Goal: Task Accomplishment & Management: Use online tool/utility

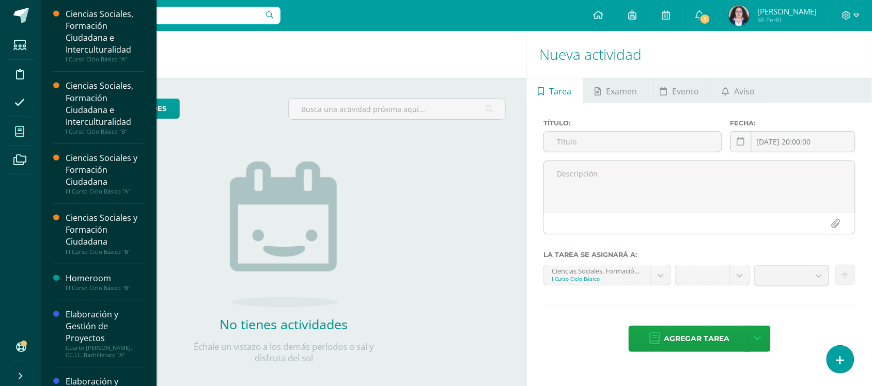
click at [29, 135] on span at bounding box center [19, 131] width 23 height 23
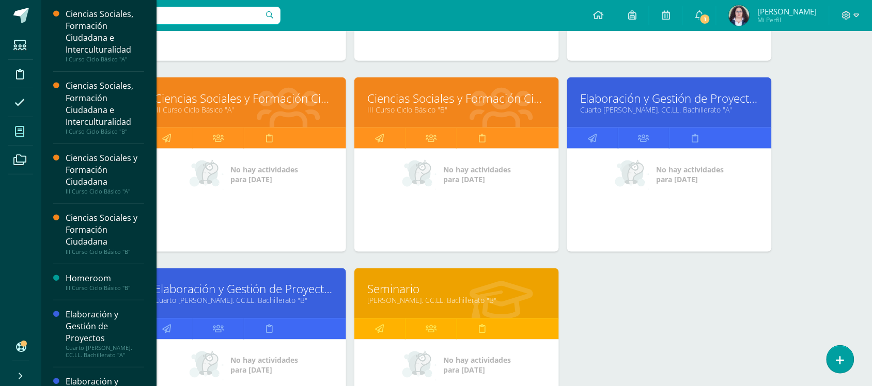
scroll to position [309, 0]
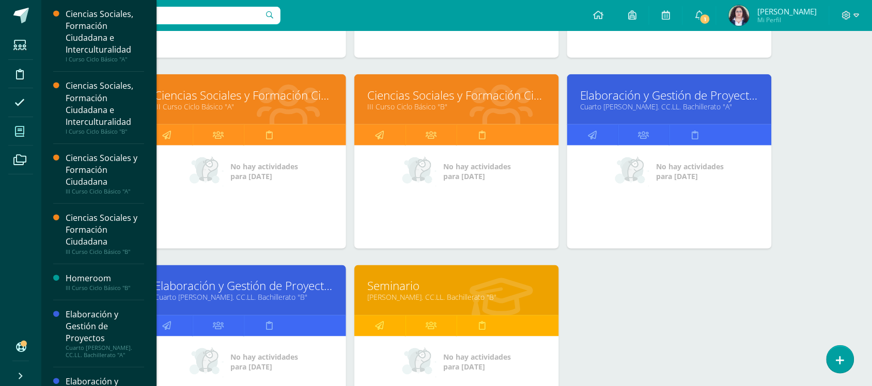
click at [262, 98] on link "Ciencias Sociales y Formación Ciudadana" at bounding box center [243, 95] width 179 height 16
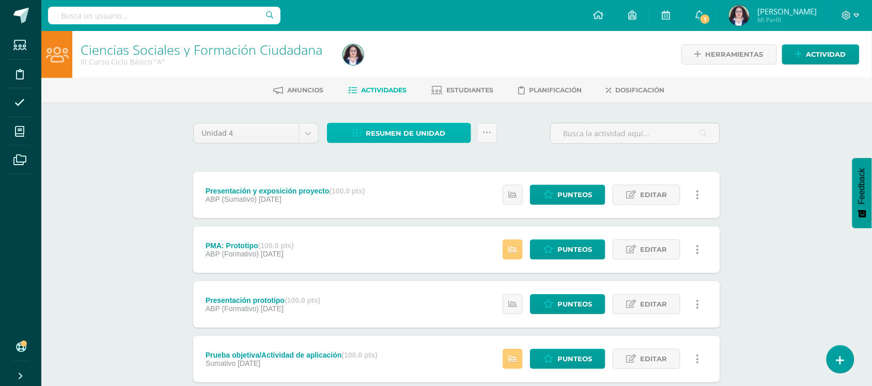
click at [436, 135] on span "Resumen de unidad" at bounding box center [406, 133] width 80 height 19
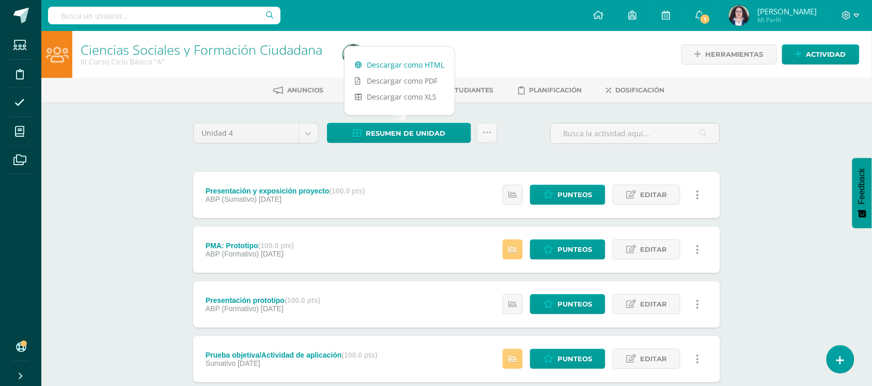
click at [419, 58] on link "Descargar como HTML" at bounding box center [400, 65] width 110 height 16
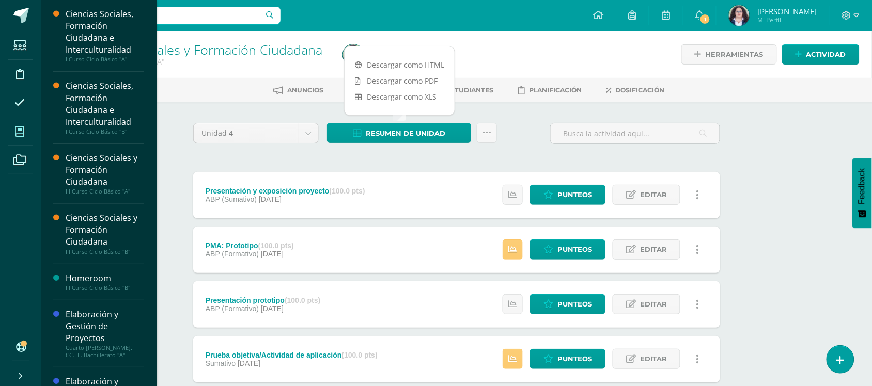
click at [17, 133] on icon at bounding box center [19, 132] width 9 height 10
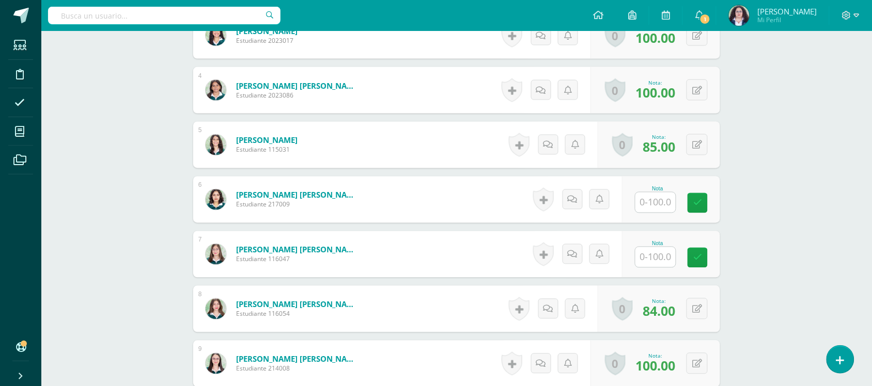
scroll to position [467, 0]
click at [667, 215] on div "Nota" at bounding box center [671, 199] width 98 height 47
click at [663, 205] on input "text" at bounding box center [656, 202] width 40 height 20
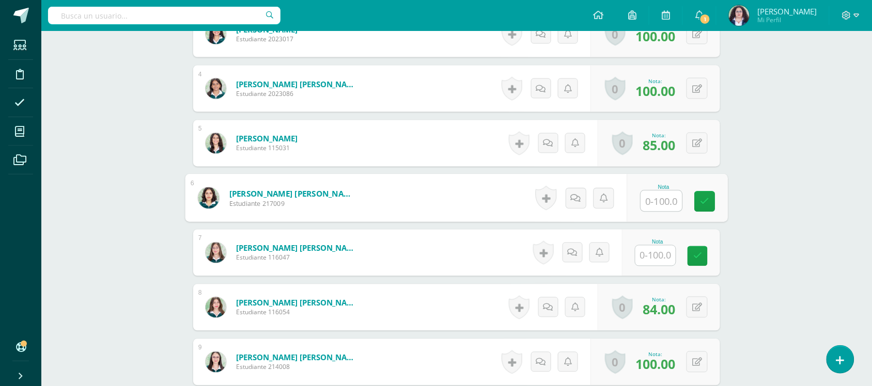
click at [655, 200] on input "text" at bounding box center [661, 201] width 41 height 21
type input "100"
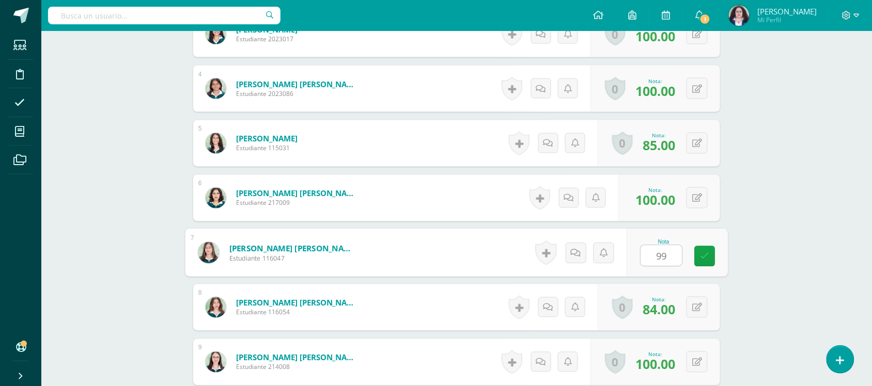
type input "99"
click at [850, 185] on div "Ciencias Sociales y Formación Ciudadana III Curso Ciclo Básico "A" Herramientas…" at bounding box center [456, 334] width 831 height 1543
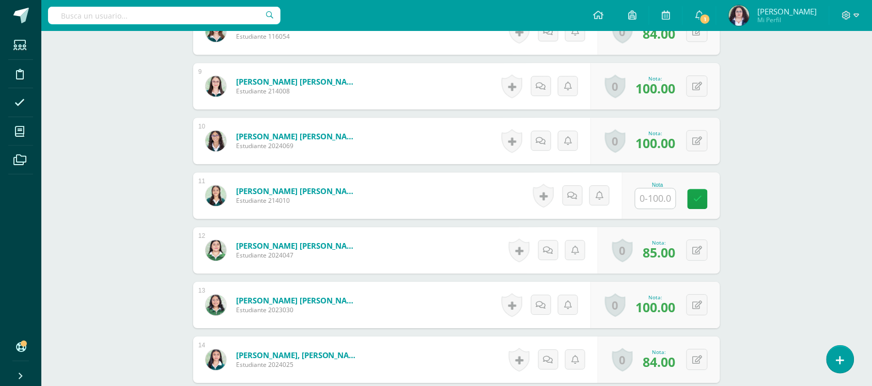
scroll to position [747, 0]
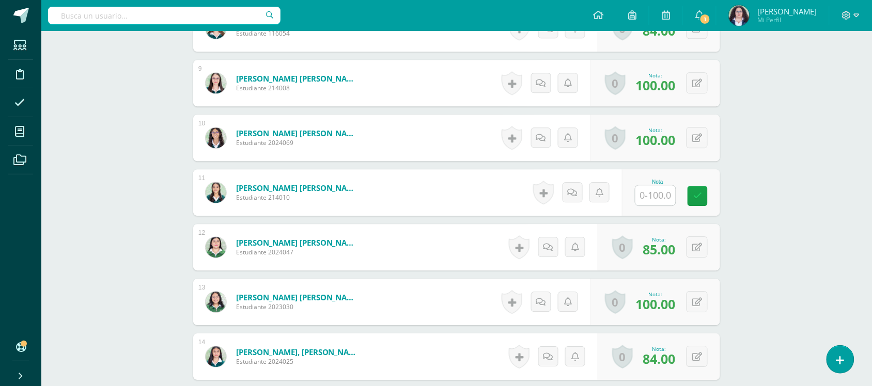
click at [679, 198] on div "Nota" at bounding box center [657, 192] width 45 height 27
click at [668, 198] on input "text" at bounding box center [661, 195] width 41 height 21
type input "100"
click at [781, 142] on div "Ciencias Sociales y Formación Ciudadana III Curso Ciclo Básico "A" Herramientas…" at bounding box center [456, 55] width 831 height 1543
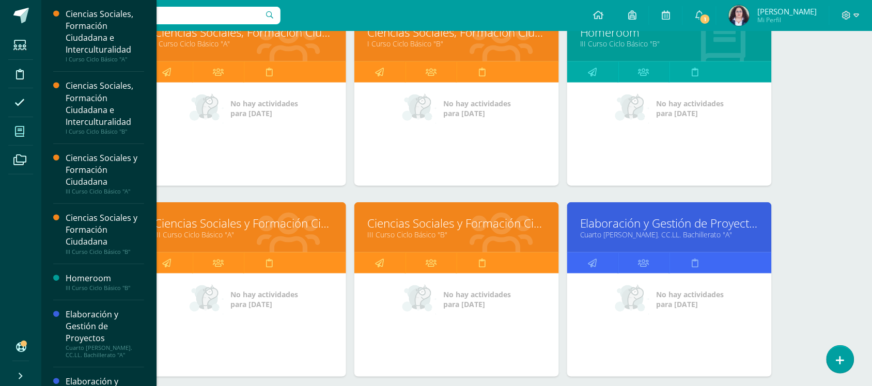
scroll to position [195, 0]
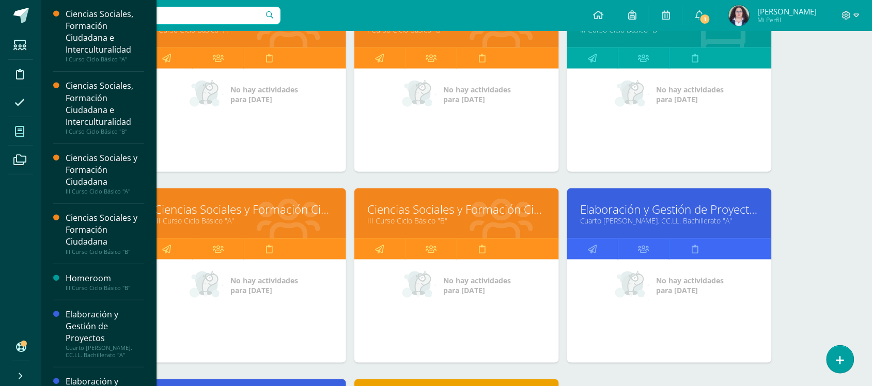
click at [445, 206] on link "Ciencias Sociales y Formación Ciudadana" at bounding box center [456, 210] width 179 height 16
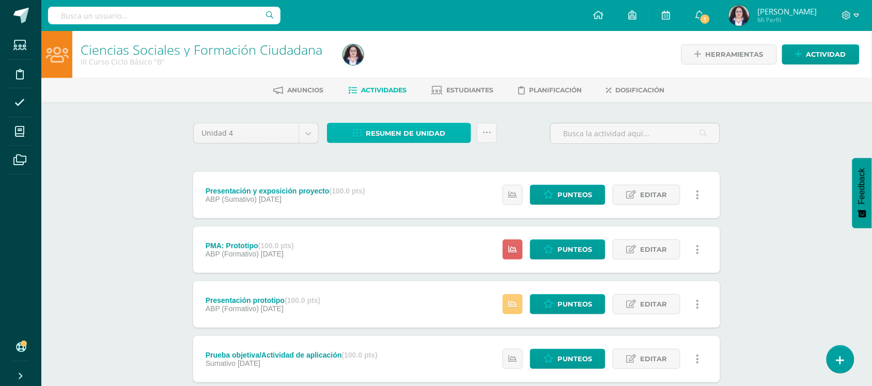
click at [403, 138] on span "Resumen de unidad" at bounding box center [406, 133] width 80 height 19
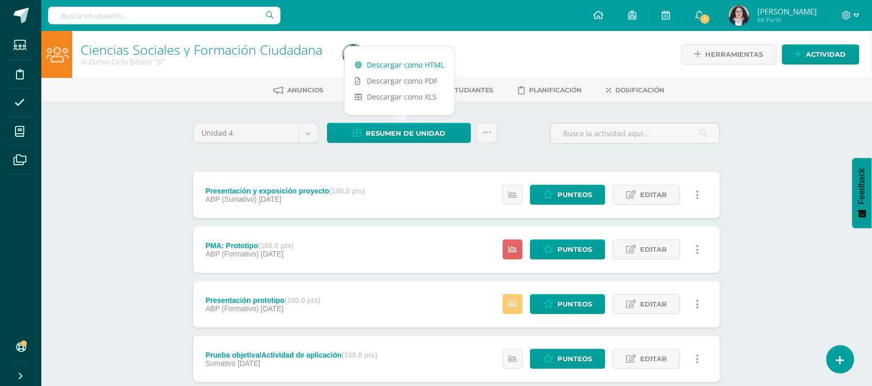
click at [391, 64] on link "Descargar como HTML" at bounding box center [400, 65] width 110 height 16
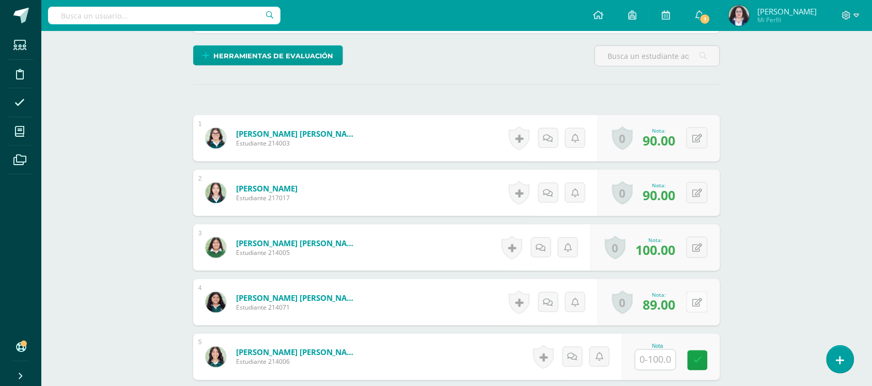
scroll to position [244, 0]
click at [642, 366] on input "text" at bounding box center [656, 360] width 40 height 20
type input "100"
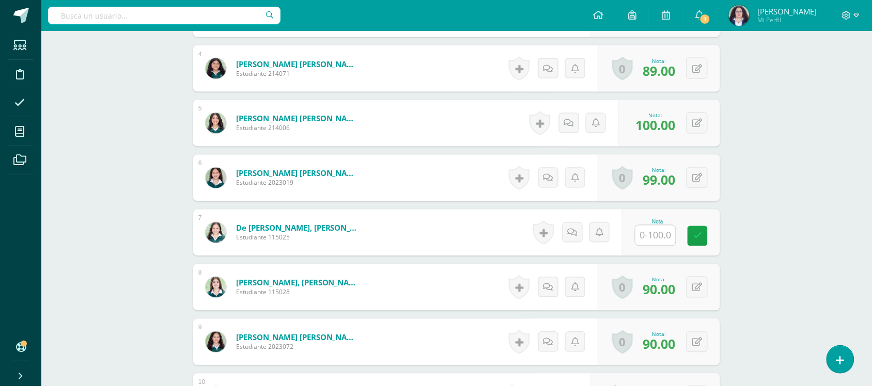
scroll to position [494, 0]
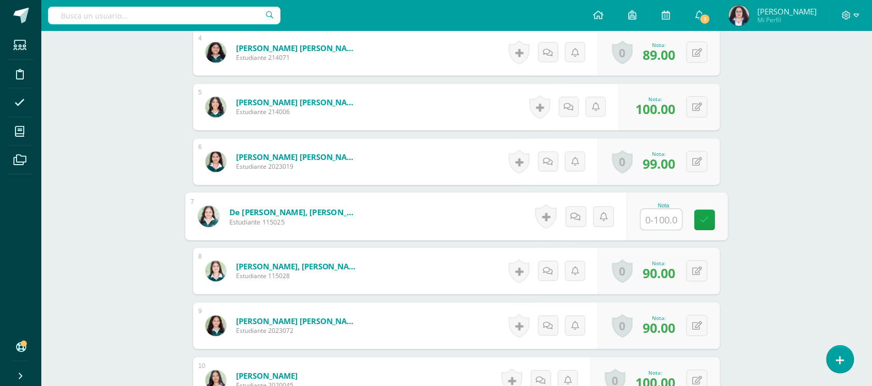
click at [655, 212] on input "text" at bounding box center [661, 220] width 41 height 21
type input "100"
click at [783, 178] on div "Ciencias Sociales y Formación Ciudadana III Curso Ciclo Básico "B" Herramientas…" at bounding box center [456, 358] width 831 height 1643
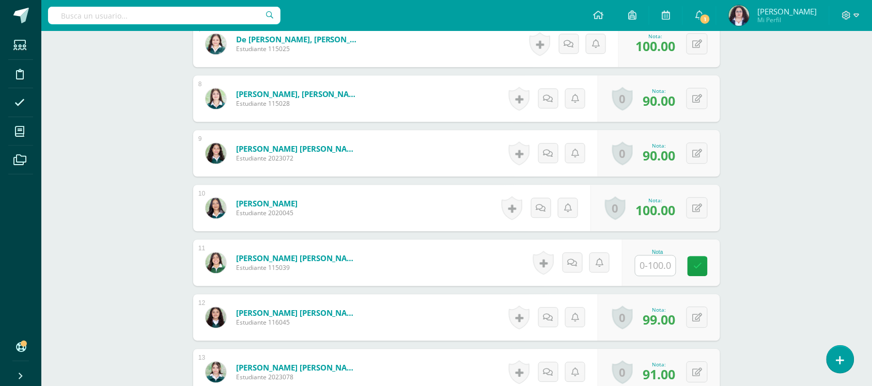
scroll to position [708, 0]
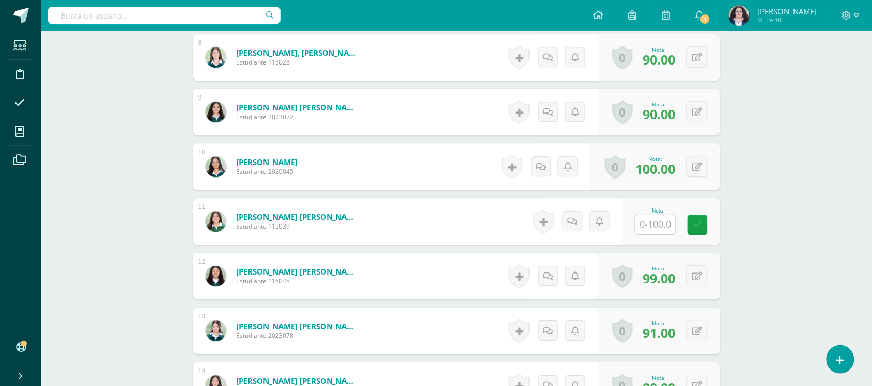
click at [642, 239] on div "Nota" at bounding box center [671, 221] width 98 height 47
drag, startPoint x: 651, startPoint y: 226, endPoint x: 657, endPoint y: 226, distance: 5.7
click at [657, 226] on input "text" at bounding box center [661, 224] width 41 height 21
type input "100"
click at [822, 223] on div "Ciencias Sociales y Formación Ciudadana III Curso Ciclo Básico "B" Herramientas…" at bounding box center [456, 144] width 831 height 1643
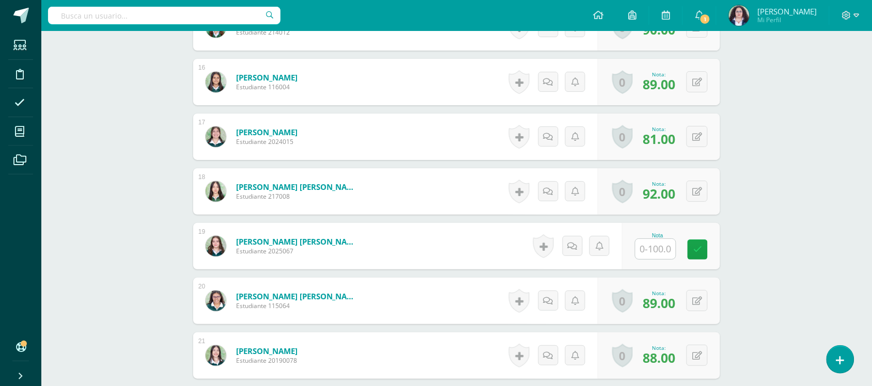
scroll to position [1169, 0]
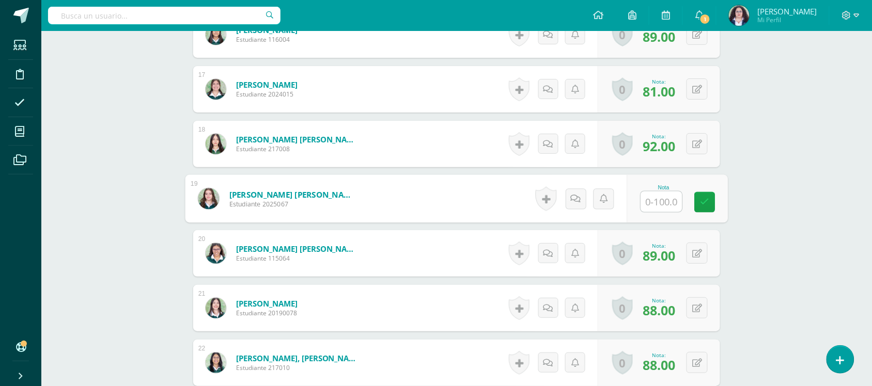
click at [641, 208] on input "text" at bounding box center [661, 202] width 41 height 21
type input "100"
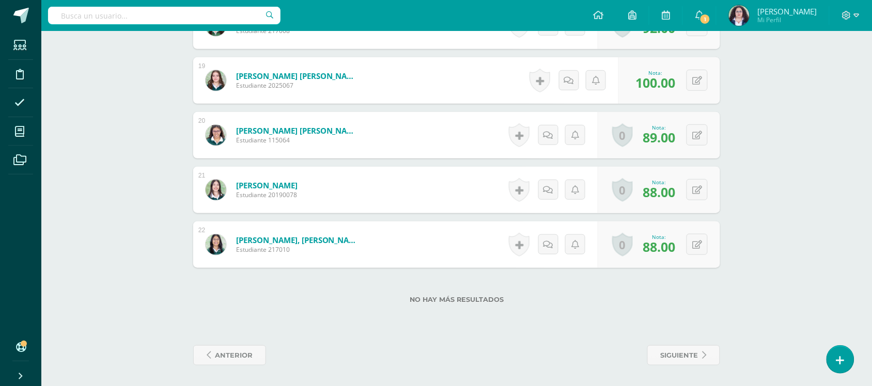
scroll to position [0, 0]
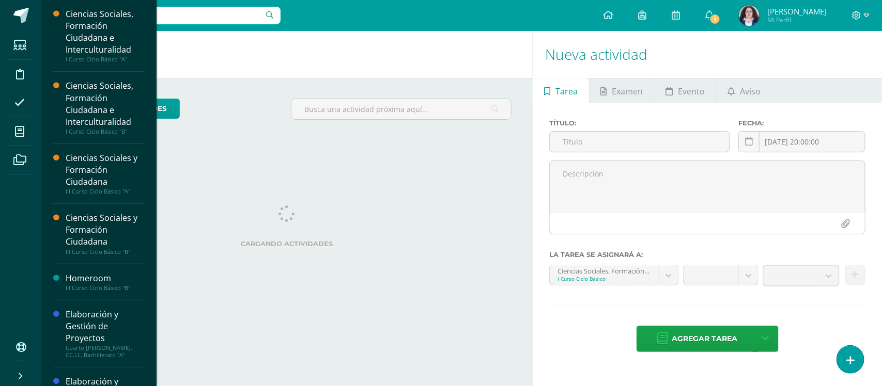
click at [35, 134] on li "Mis cursos" at bounding box center [20, 131] width 41 height 29
click at [1, 122] on li "Mis cursos" at bounding box center [20, 131] width 41 height 29
click at [13, 132] on span at bounding box center [19, 131] width 23 height 23
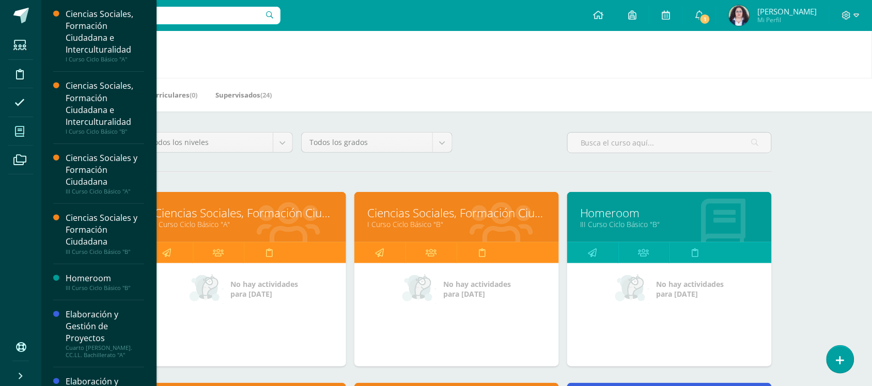
scroll to position [338, 0]
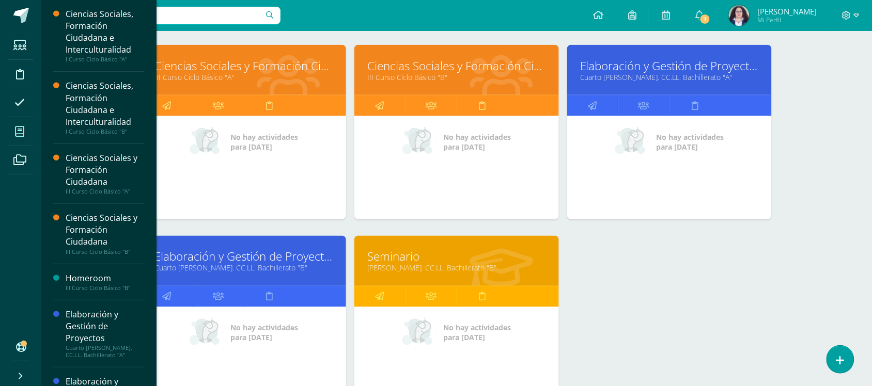
click at [259, 65] on link "Ciencias Sociales y Formación Ciudadana" at bounding box center [243, 66] width 179 height 16
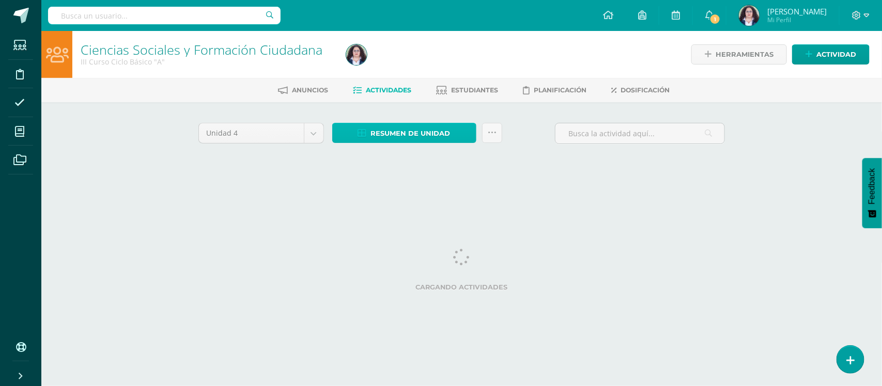
click at [398, 141] on span "Resumen de unidad" at bounding box center [411, 133] width 80 height 19
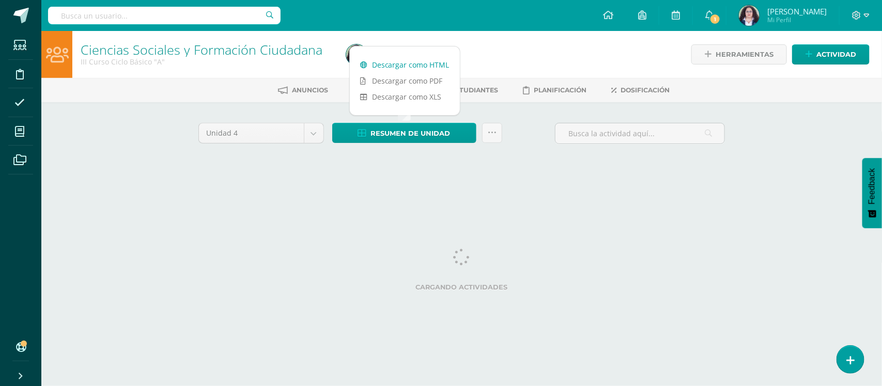
click at [385, 68] on link "Descargar como HTML" at bounding box center [405, 65] width 110 height 16
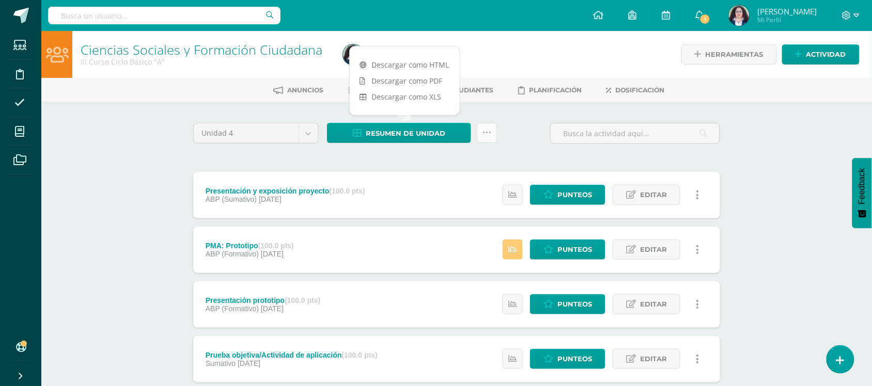
click at [484, 133] on icon at bounding box center [487, 133] width 9 height 9
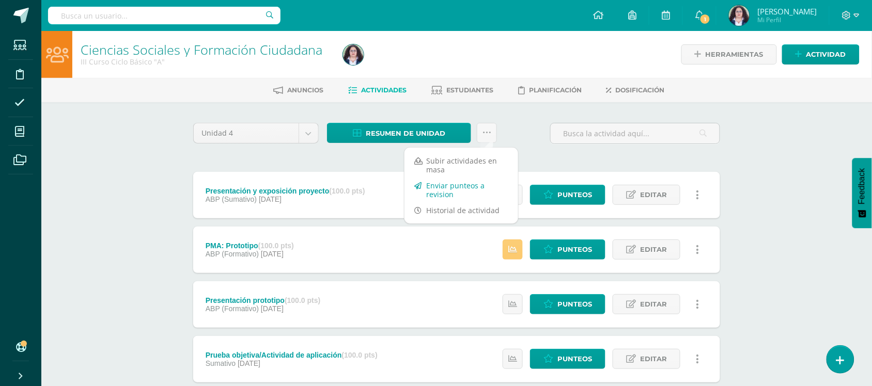
click at [457, 189] on link "Enviar punteos a revision" at bounding box center [462, 190] width 114 height 25
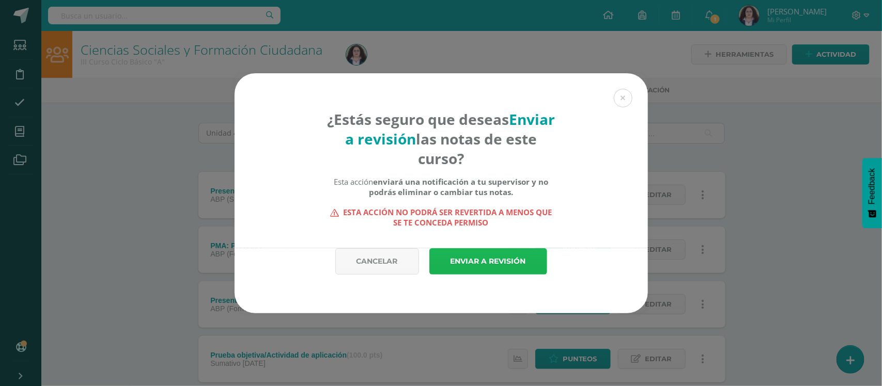
click at [522, 259] on link "Enviar a revisión" at bounding box center [488, 262] width 118 height 26
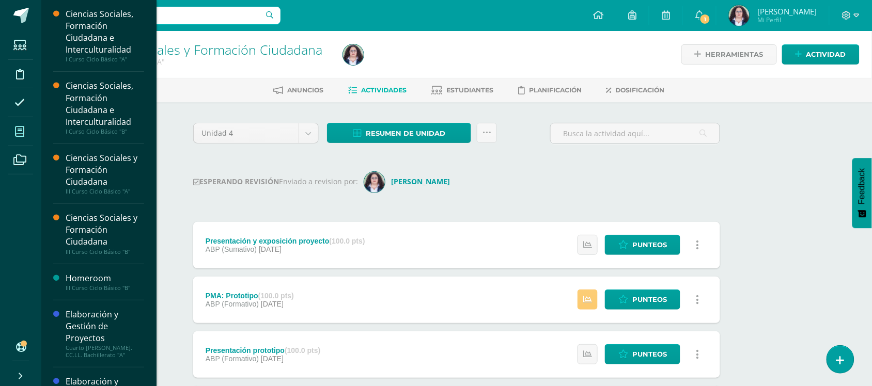
click at [13, 135] on span at bounding box center [19, 131] width 23 height 23
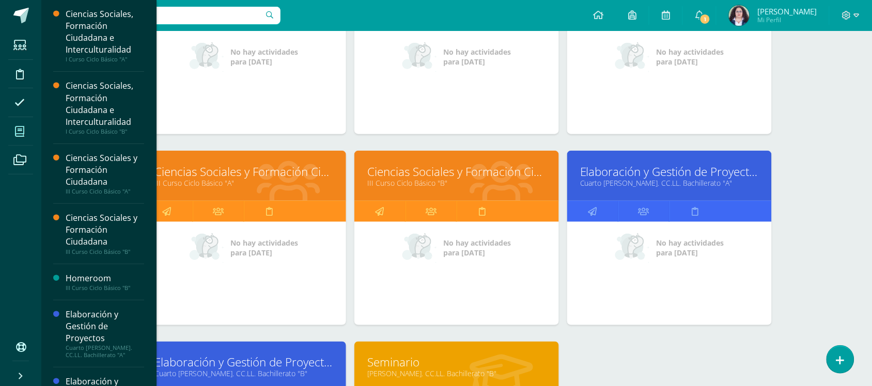
scroll to position [247, 0]
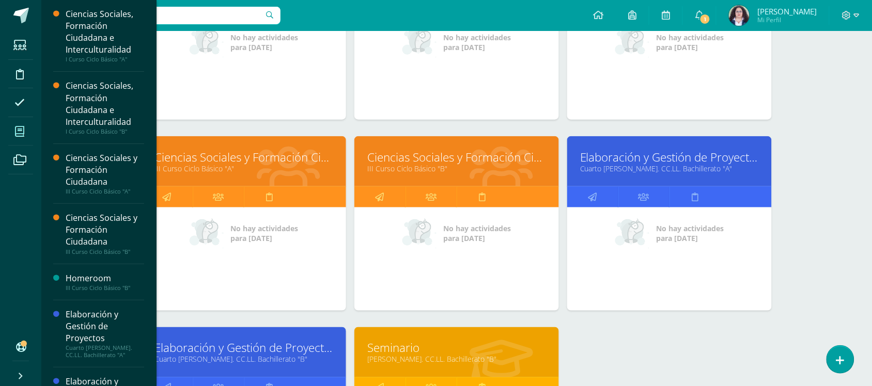
click at [442, 156] on link "Ciencias Sociales y Formación Ciudadana" at bounding box center [456, 157] width 179 height 16
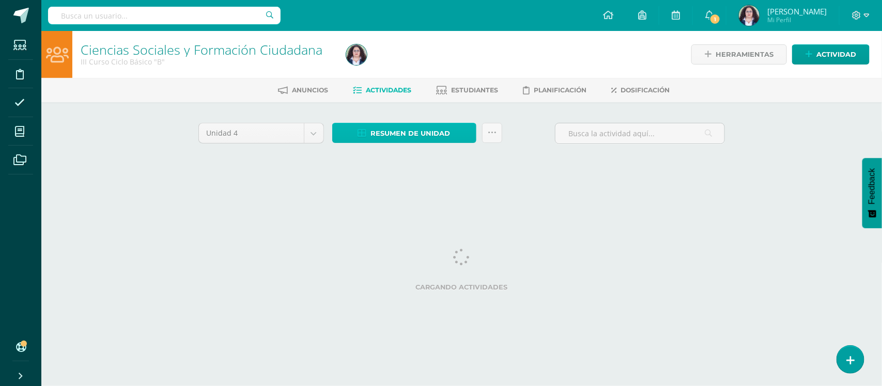
click at [414, 131] on span "Resumen de unidad" at bounding box center [411, 133] width 80 height 19
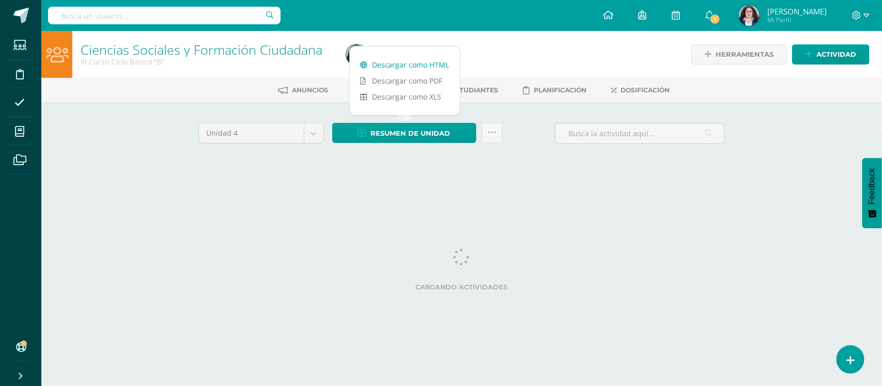
click at [402, 68] on link "Descargar como HTML" at bounding box center [405, 65] width 110 height 16
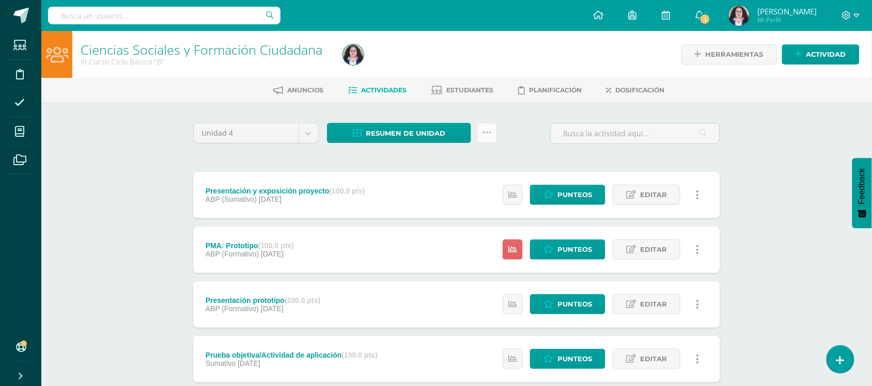
click at [478, 134] on link at bounding box center [487, 133] width 20 height 20
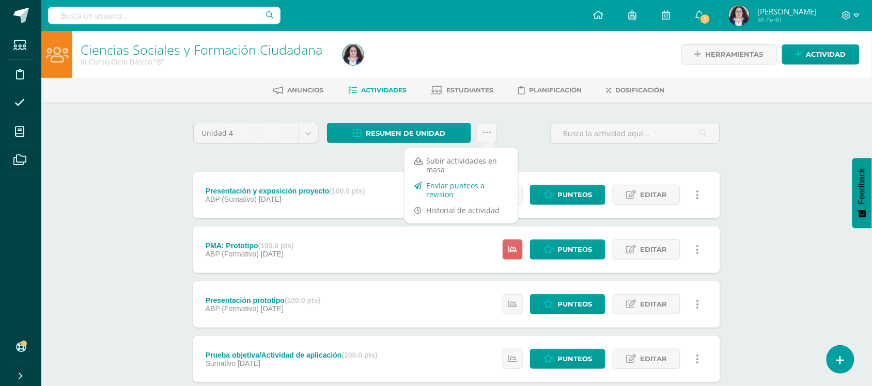
click at [477, 184] on link "Enviar punteos a revision" at bounding box center [462, 190] width 114 height 25
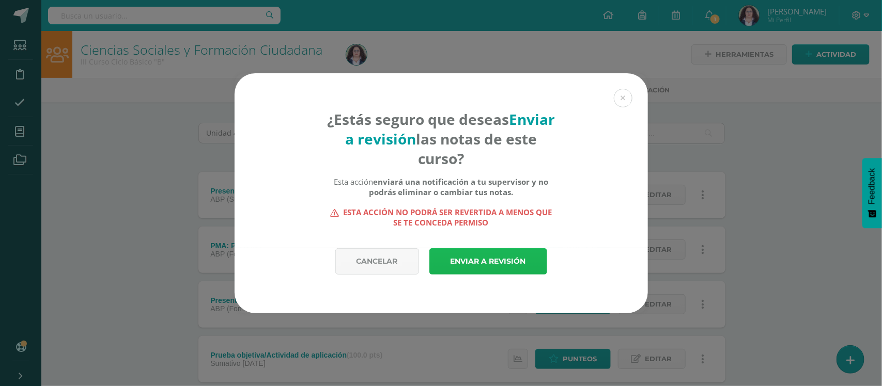
click at [525, 261] on link "Enviar a revisión" at bounding box center [488, 262] width 118 height 26
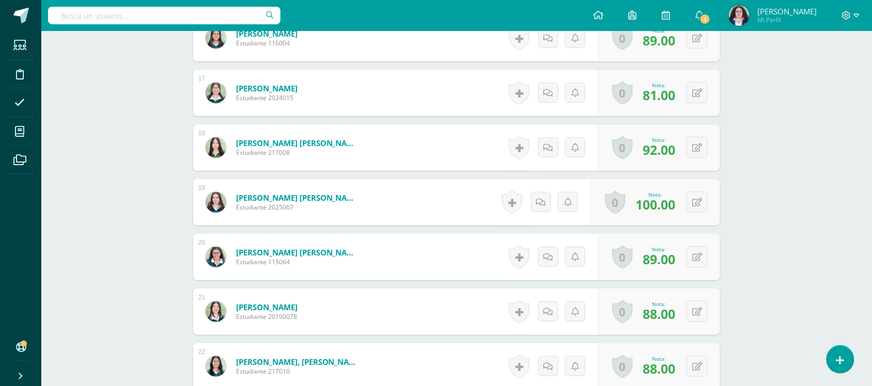
scroll to position [1166, 0]
click at [698, 92] on button at bounding box center [704, 93] width 22 height 22
drag, startPoint x: 669, startPoint y: 95, endPoint x: 641, endPoint y: 94, distance: 27.9
click at [641, 94] on div "Nota 8/7" at bounding box center [663, 93] width 129 height 48
type input "87"
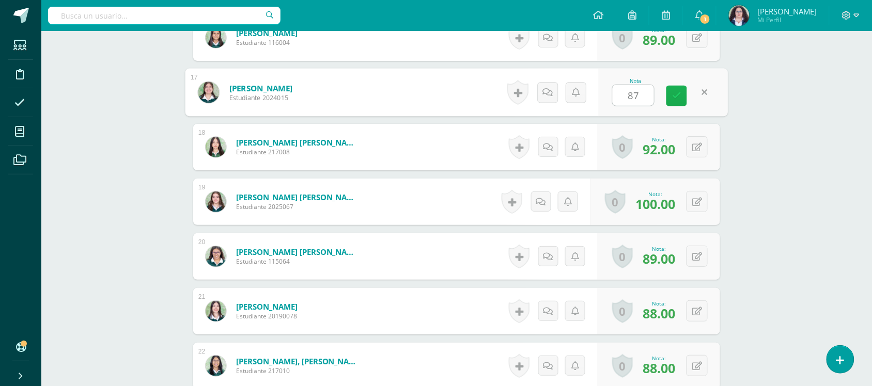
click at [681, 95] on link at bounding box center [677, 96] width 21 height 21
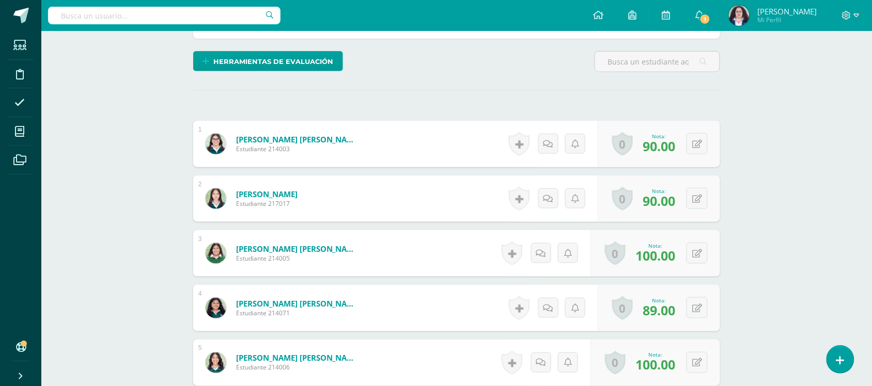
scroll to position [84, 0]
